Goal: Contribute content

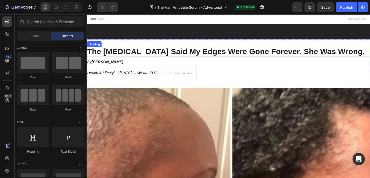
click at [169, 54] on strong "The [MEDICAL_DATA] Said My Edges Were Gone Forever. She Was Wrong." at bounding box center [238, 55] width 302 height 10
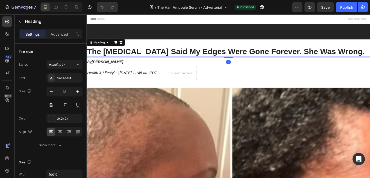
click at [169, 54] on strong "The [MEDICAL_DATA] Said My Edges Were Gone Forever. She Was Wrong." at bounding box center [238, 55] width 302 height 10
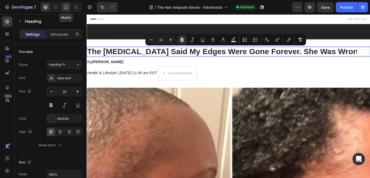
click at [66, 7] on icon at bounding box center [66, 7] width 5 height 5
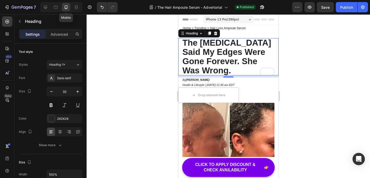
scroll to position [6, 0]
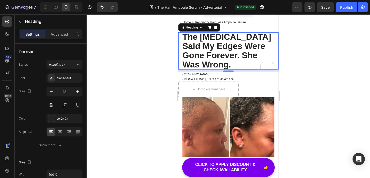
click at [223, 64] on strong "The [MEDICAL_DATA] Said My Edges Were Gone Forever. She Was Wrong." at bounding box center [226, 51] width 89 height 38
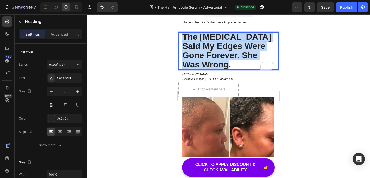
drag, startPoint x: 231, startPoint y: 66, endPoint x: 184, endPoint y: 36, distance: 55.1
click at [184, 36] on p "The [MEDICAL_DATA] Said My Edges Were Gone Forever. She Was Wrong." at bounding box center [228, 50] width 92 height 37
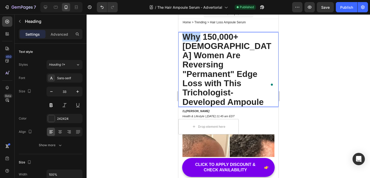
drag, startPoint x: 199, startPoint y: 37, endPoint x: 184, endPoint y: 37, distance: 14.9
click at [184, 37] on strong "Why 150,000+ [DEMOGRAPHIC_DATA] Women Are Reversing "Permanent" Edge Loss with …" at bounding box center [226, 69] width 89 height 75
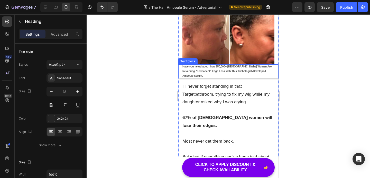
scroll to position [144, 0]
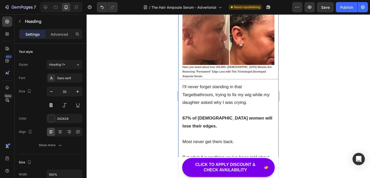
click at [203, 83] on p "I'll never forget standing in that Target bathroom , trying to fix my wig while…" at bounding box center [228, 95] width 92 height 24
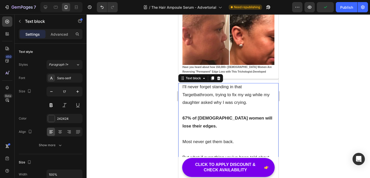
click at [184, 83] on p "I'll never forget standing in that Target bathroom , trying to fix my wig while…" at bounding box center [228, 95] width 92 height 24
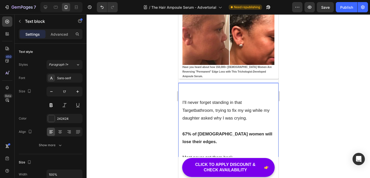
click at [200, 83] on p "To enrich screen reader interactions, please activate Accessibility in Grammarl…" at bounding box center [228, 87] width 92 height 8
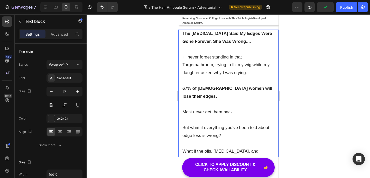
scroll to position [200, 0]
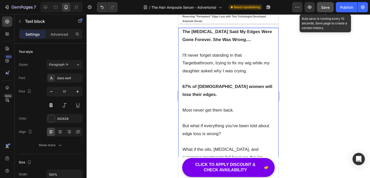
click at [327, 7] on span "Save" at bounding box center [325, 7] width 8 height 4
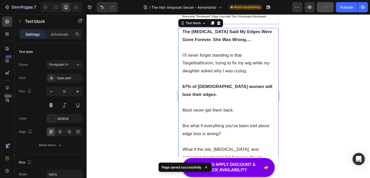
scroll to position [0, 0]
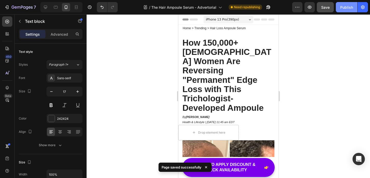
click at [348, 7] on div "Publish" at bounding box center [346, 7] width 13 height 5
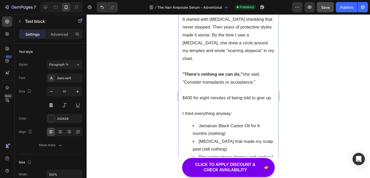
scroll to position [801, 0]
